Goal: Task Accomplishment & Management: Use online tool/utility

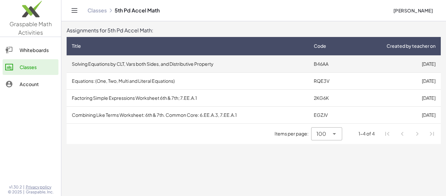
click at [243, 67] on td "Solving Equations by CLT, Vars both Sides, and Distributive Property" at bounding box center [188, 63] width 242 height 17
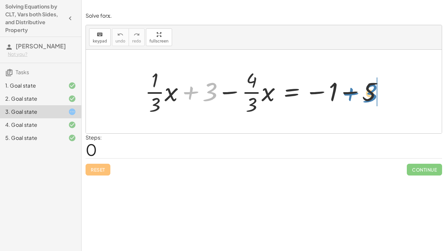
drag, startPoint x: 193, startPoint y: 91, endPoint x: 355, endPoint y: 93, distance: 162.9
click at [355, 93] on div at bounding box center [266, 91] width 249 height 50
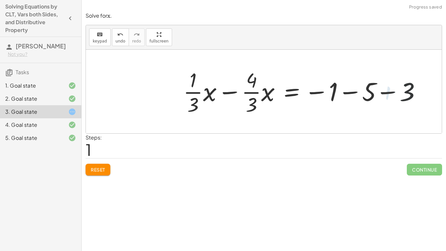
click at [352, 93] on div at bounding box center [305, 91] width 249 height 50
click at [352, 93] on div at bounding box center [289, 91] width 216 height 50
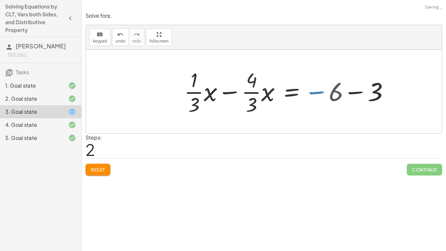
click at [352, 93] on div at bounding box center [289, 91] width 216 height 50
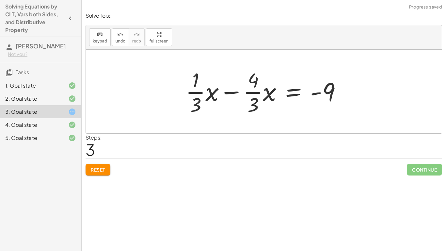
click at [320, 94] on div at bounding box center [265, 91] width 167 height 50
click at [251, 93] on div at bounding box center [265, 91] width 167 height 50
click at [250, 93] on div at bounding box center [265, 91] width 167 height 50
drag, startPoint x: 210, startPoint y: 93, endPoint x: 272, endPoint y: 96, distance: 61.4
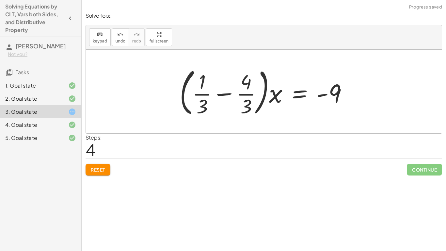
click at [229, 94] on div at bounding box center [266, 91] width 180 height 54
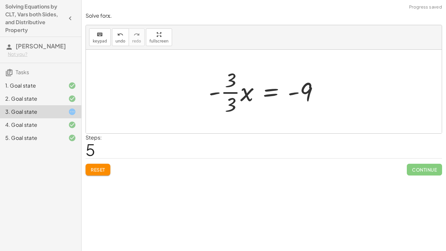
click at [236, 92] on div at bounding box center [266, 91] width 122 height 50
drag, startPoint x: 229, startPoint y: 94, endPoint x: 231, endPoint y: 97, distance: 3.4
click at [231, 97] on div at bounding box center [266, 92] width 111 height 34
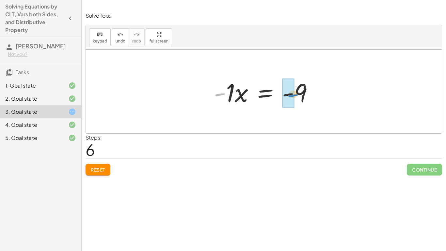
drag, startPoint x: 221, startPoint y: 95, endPoint x: 292, endPoint y: 97, distance: 71.5
click at [231, 95] on div at bounding box center [266, 92] width 87 height 34
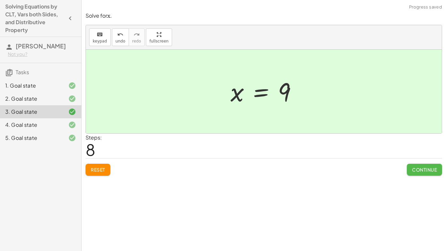
click at [410, 171] on button "Continue" at bounding box center [424, 170] width 35 height 12
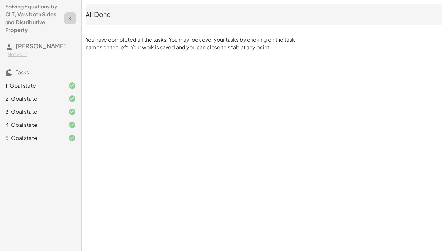
click at [74, 17] on button "button" at bounding box center [70, 18] width 12 height 12
